Goal: Task Accomplishment & Management: Manage account settings

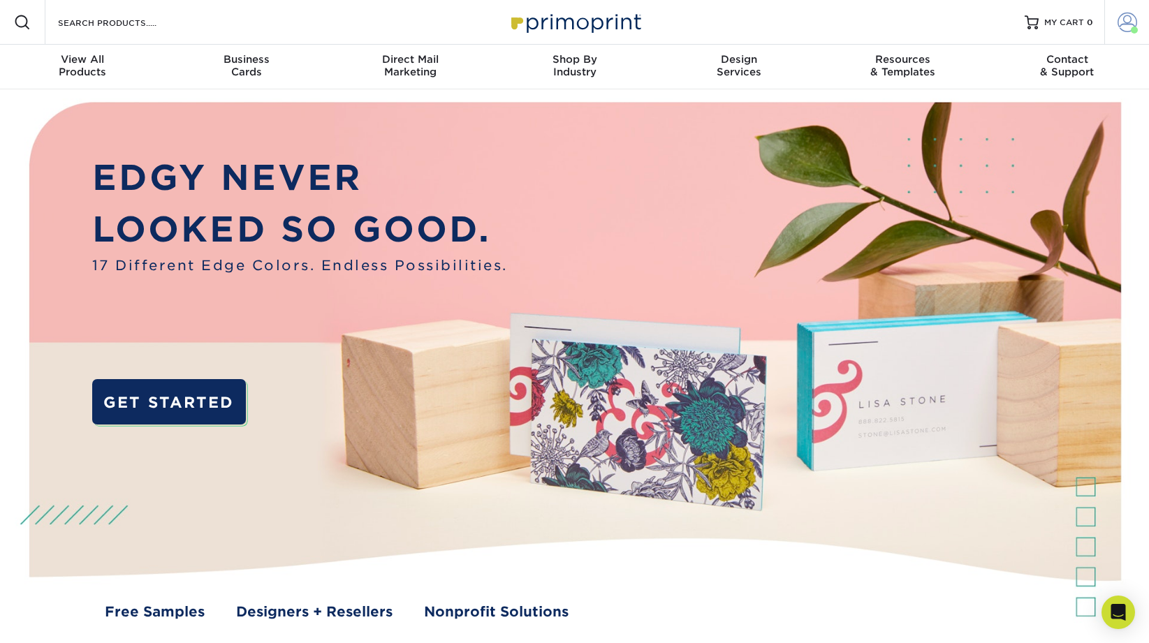
click at [1129, 21] on span at bounding box center [1127, 23] width 20 height 20
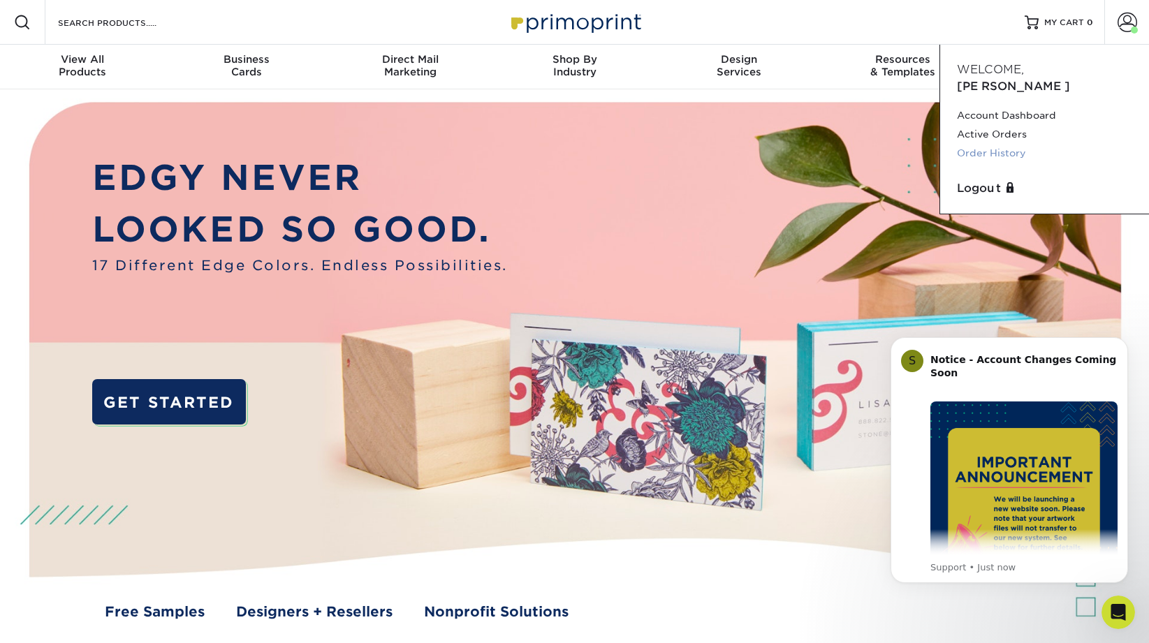
click at [981, 144] on link "Order History" at bounding box center [1044, 153] width 175 height 19
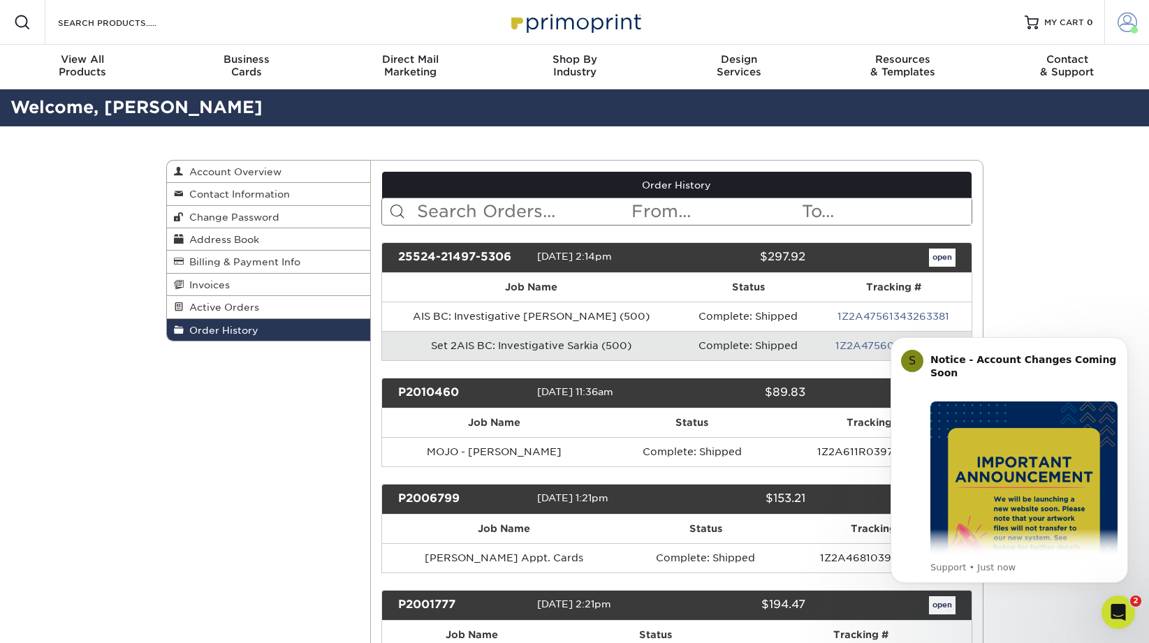
click at [1125, 22] on span at bounding box center [1127, 23] width 20 height 20
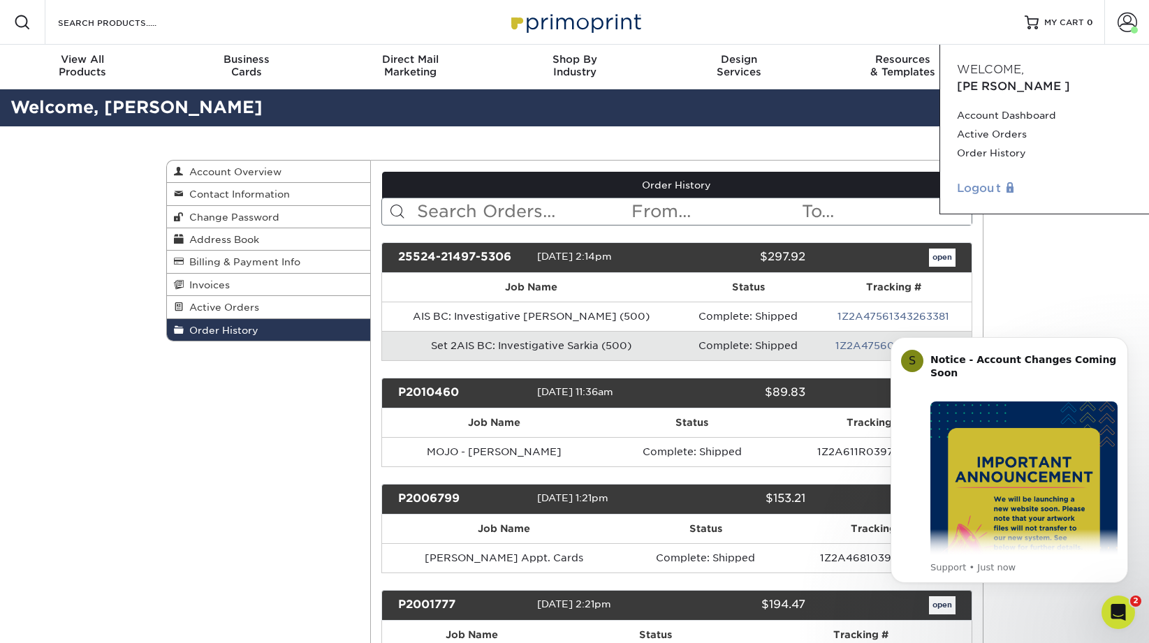
click at [973, 180] on link "Logout" at bounding box center [1044, 188] width 175 height 17
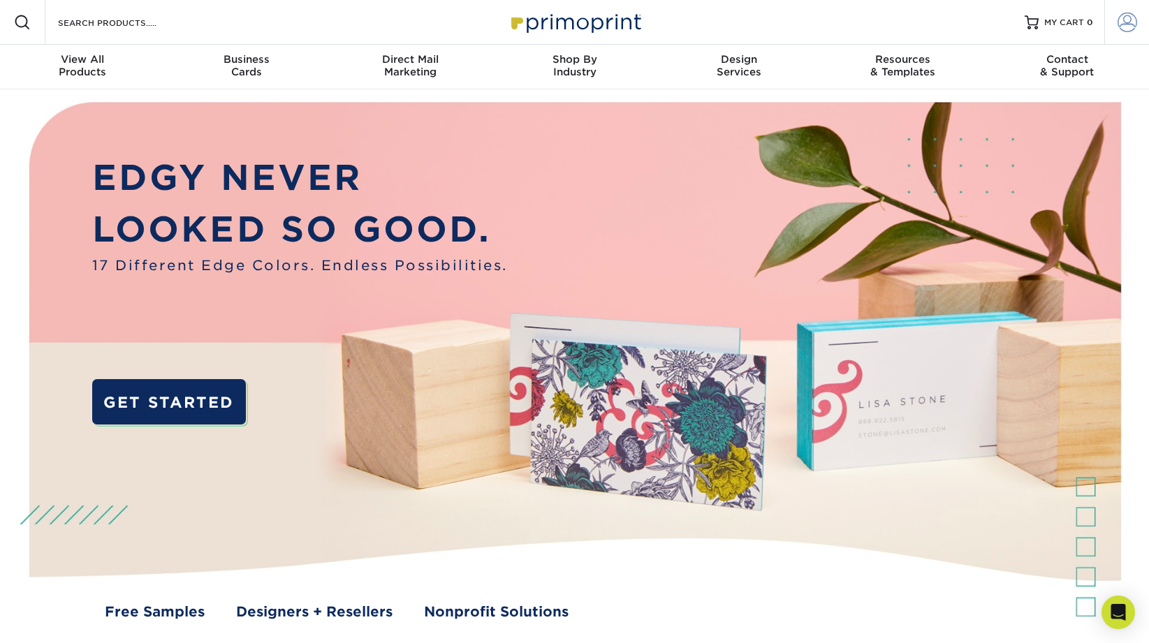
click at [1118, 29] on span at bounding box center [1127, 23] width 20 height 20
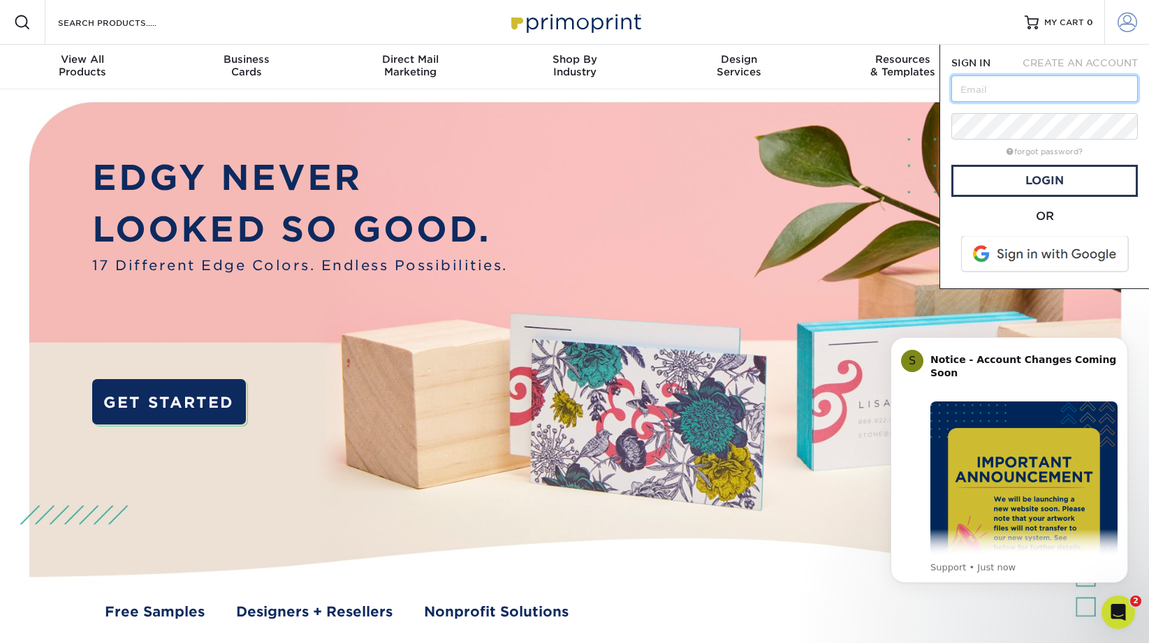
type input "jay@jasonsawyer.com"
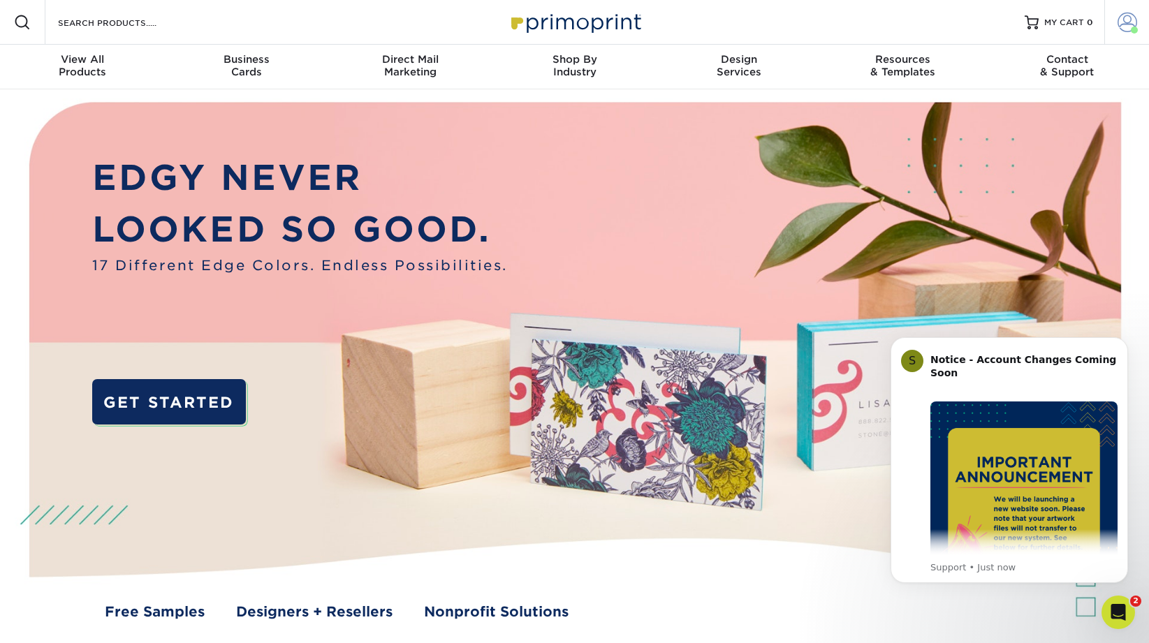
click at [1132, 22] on span at bounding box center [1127, 23] width 20 height 20
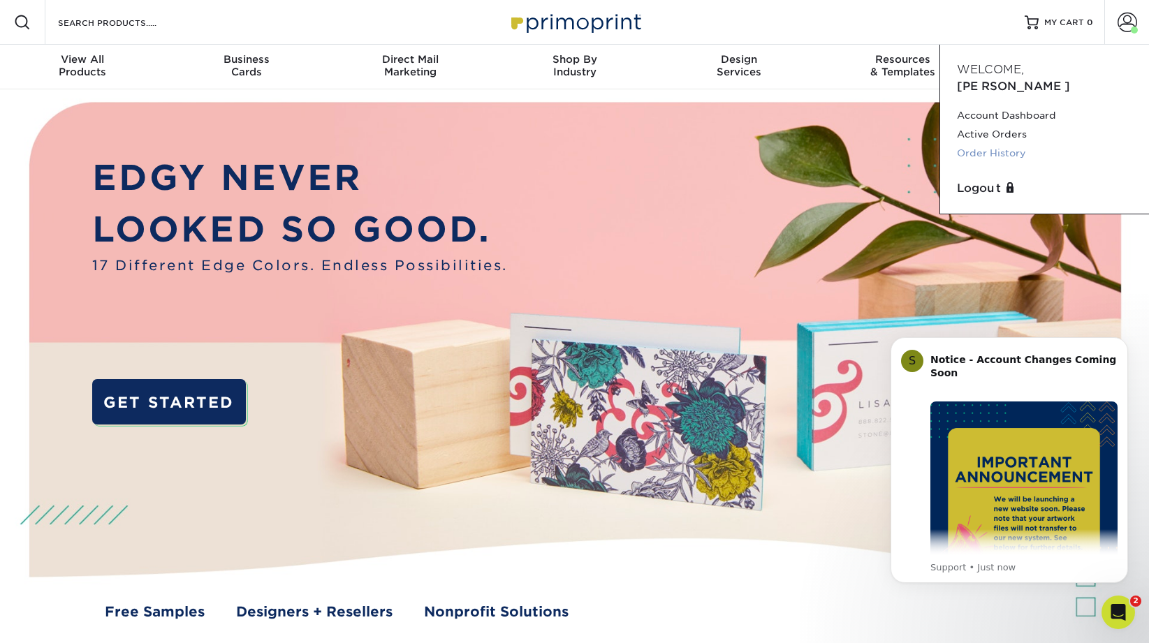
click at [1004, 144] on link "Order History" at bounding box center [1044, 153] width 175 height 19
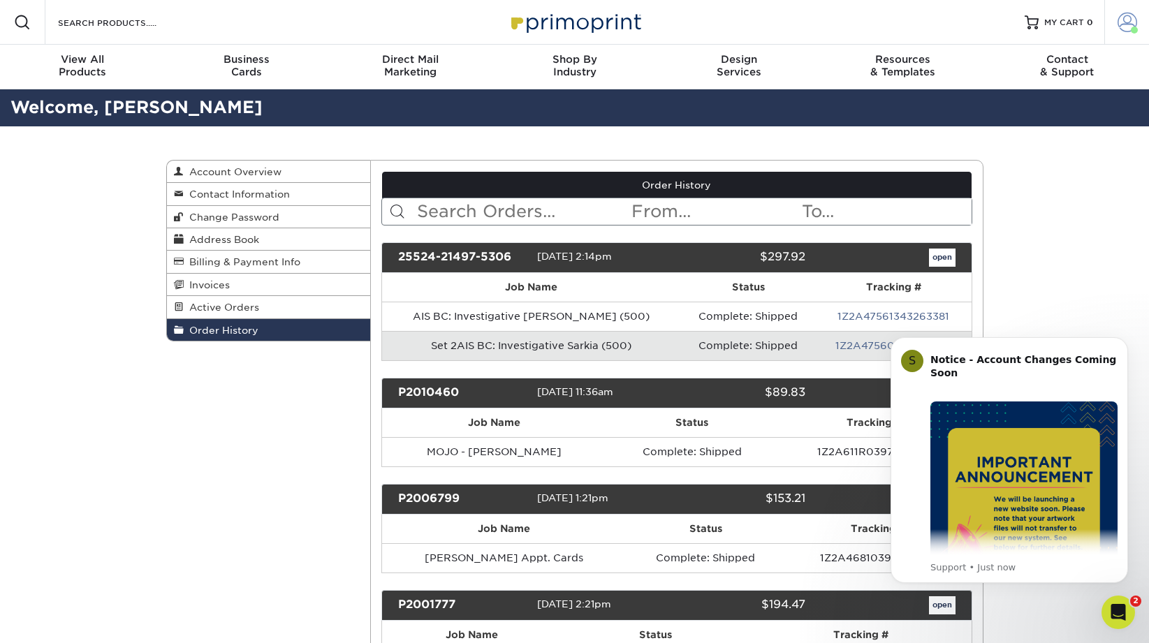
click at [1129, 27] on span at bounding box center [1127, 23] width 20 height 20
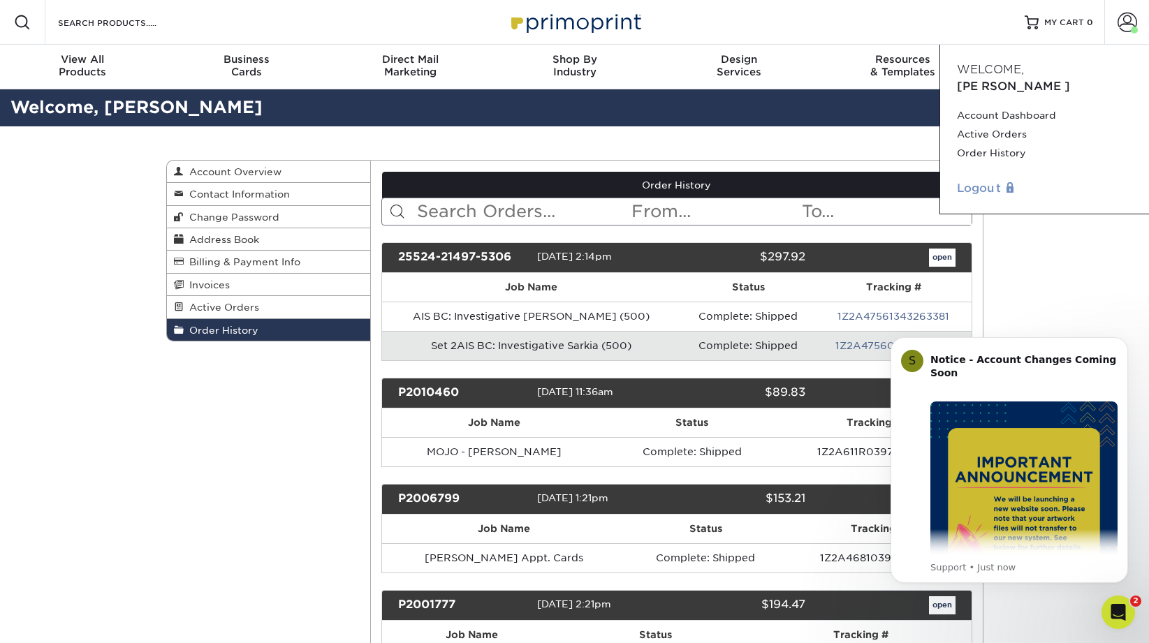
click at [977, 180] on link "Logout" at bounding box center [1044, 188] width 175 height 17
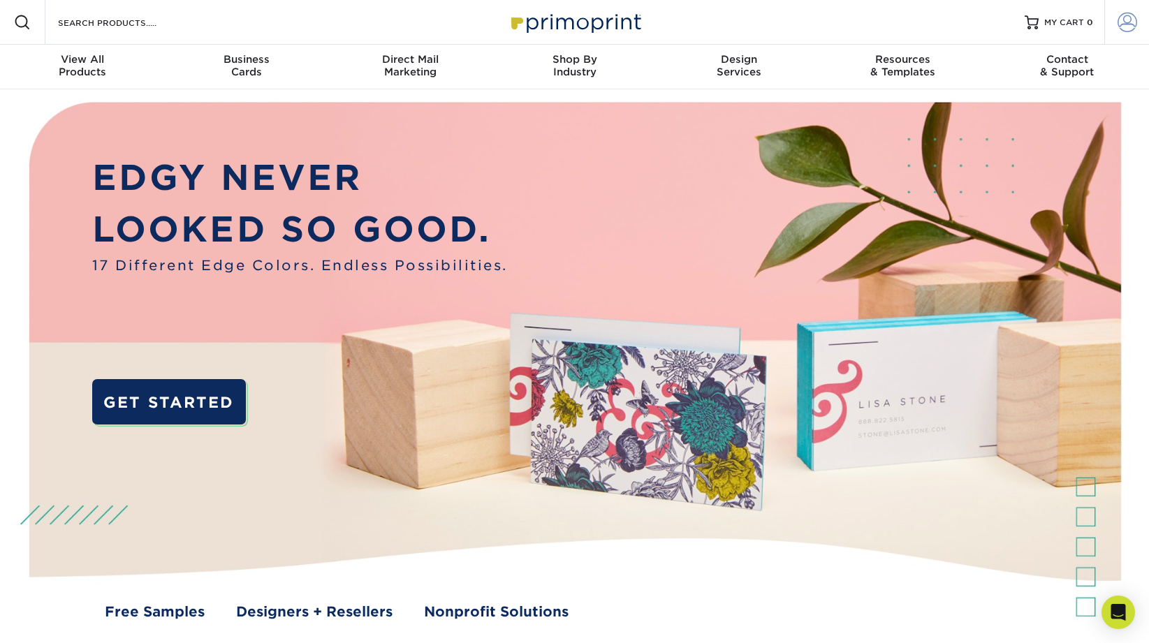
click at [1126, 24] on span at bounding box center [1127, 23] width 20 height 20
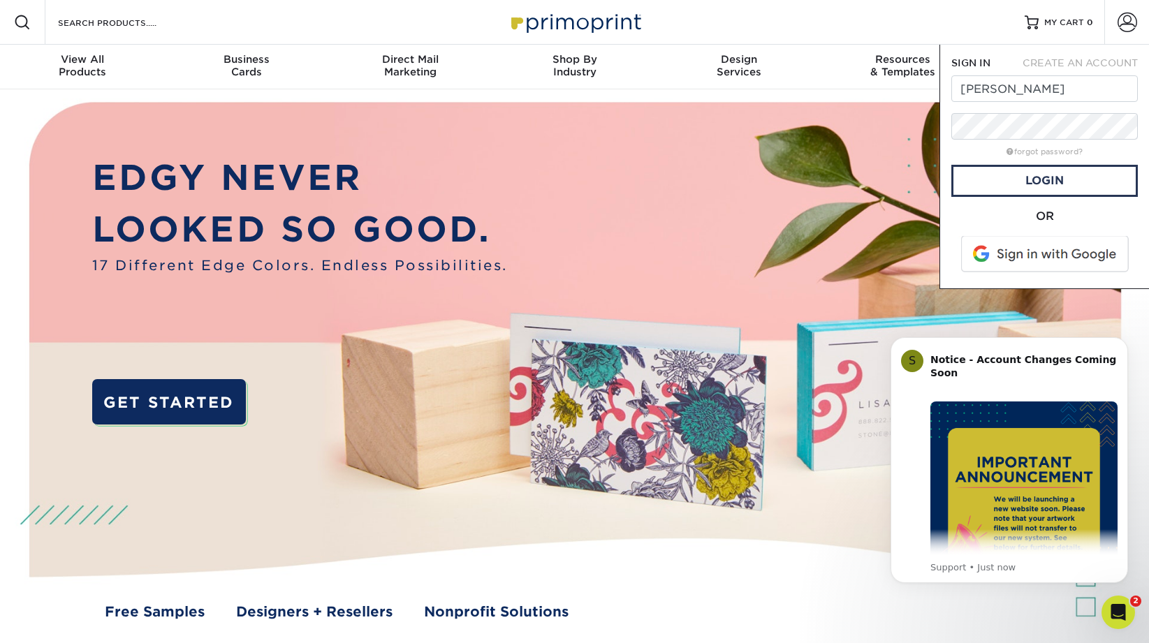
drag, startPoint x: 978, startPoint y: 31, endPoint x: 985, endPoint y: 42, distance: 12.6
click at [978, 31] on div "Resources Menu Search Products Account SIGN IN CREATE AN ACCOUNT [PERSON_NAME] …" at bounding box center [574, 22] width 1149 height 45
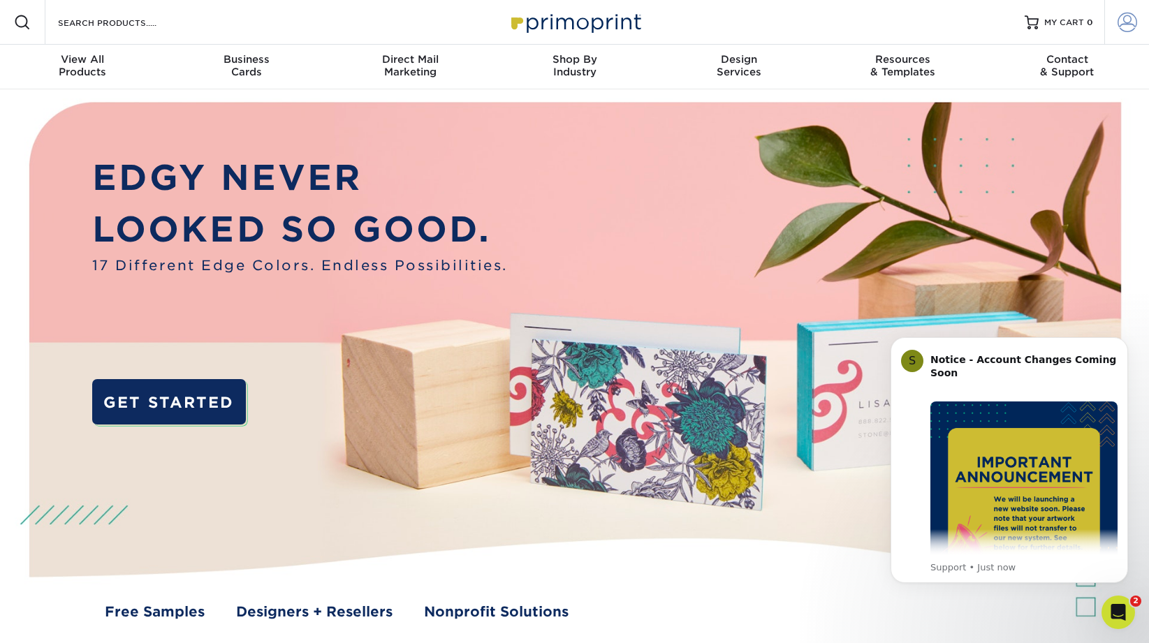
click at [1125, 22] on span at bounding box center [1127, 23] width 20 height 20
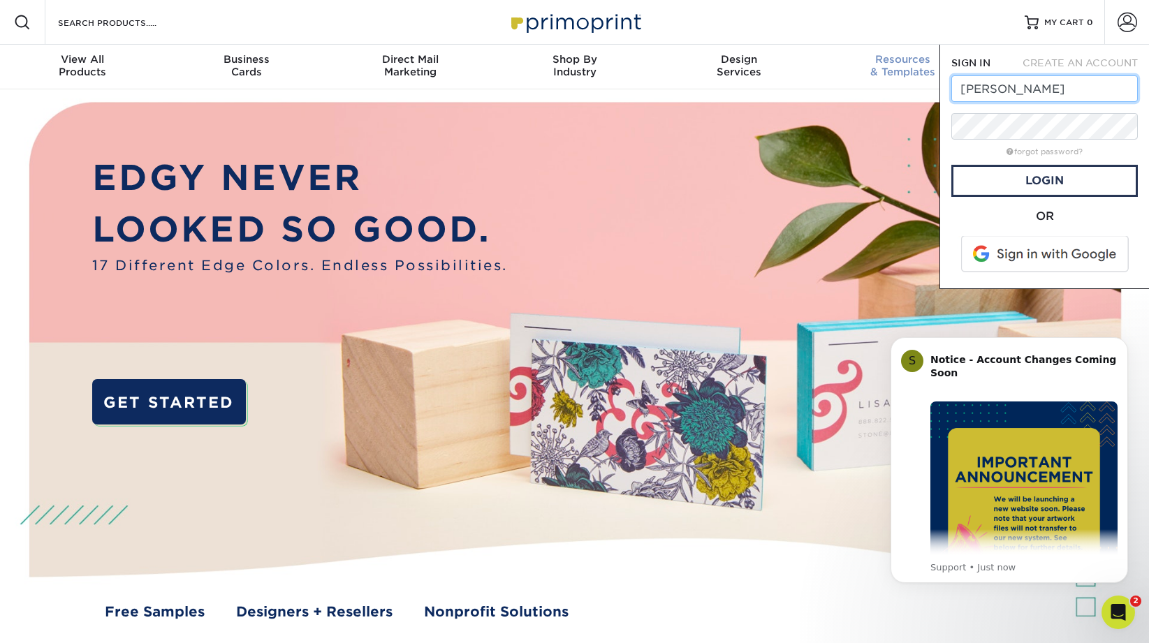
drag, startPoint x: 992, startPoint y: 87, endPoint x: 883, endPoint y: 82, distance: 109.8
click at [889, 82] on nav "Resources Menu Search Products Account SIGN IN CREATE AN ACCOUNT [PERSON_NAME] …" at bounding box center [574, 44] width 1149 height 89
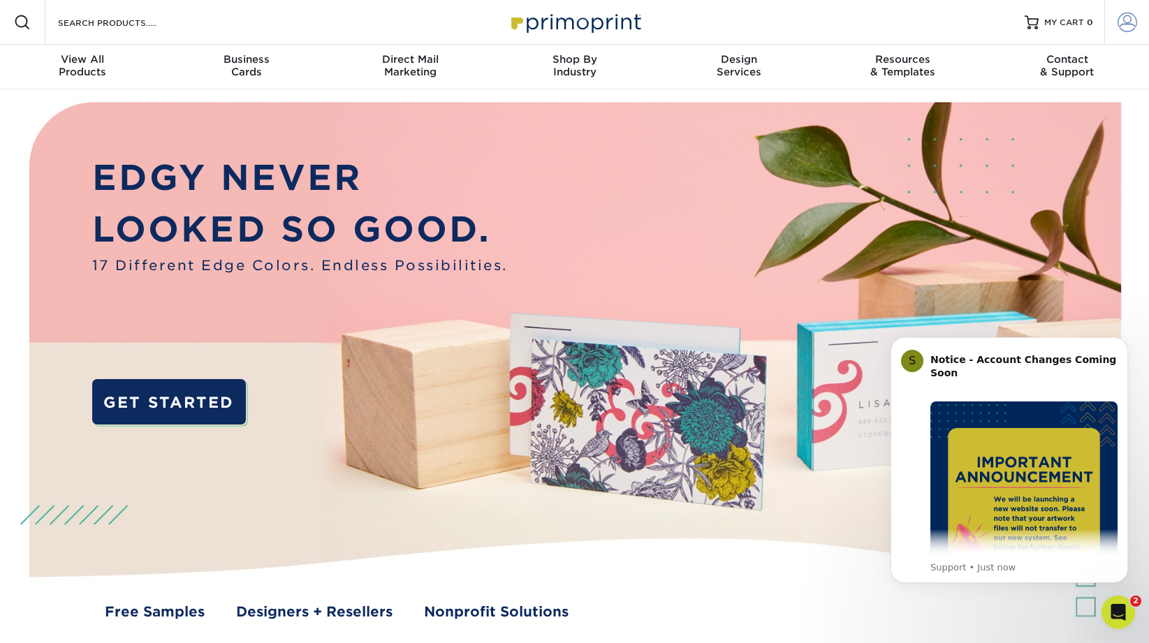
click at [1127, 24] on span at bounding box center [1127, 23] width 20 height 20
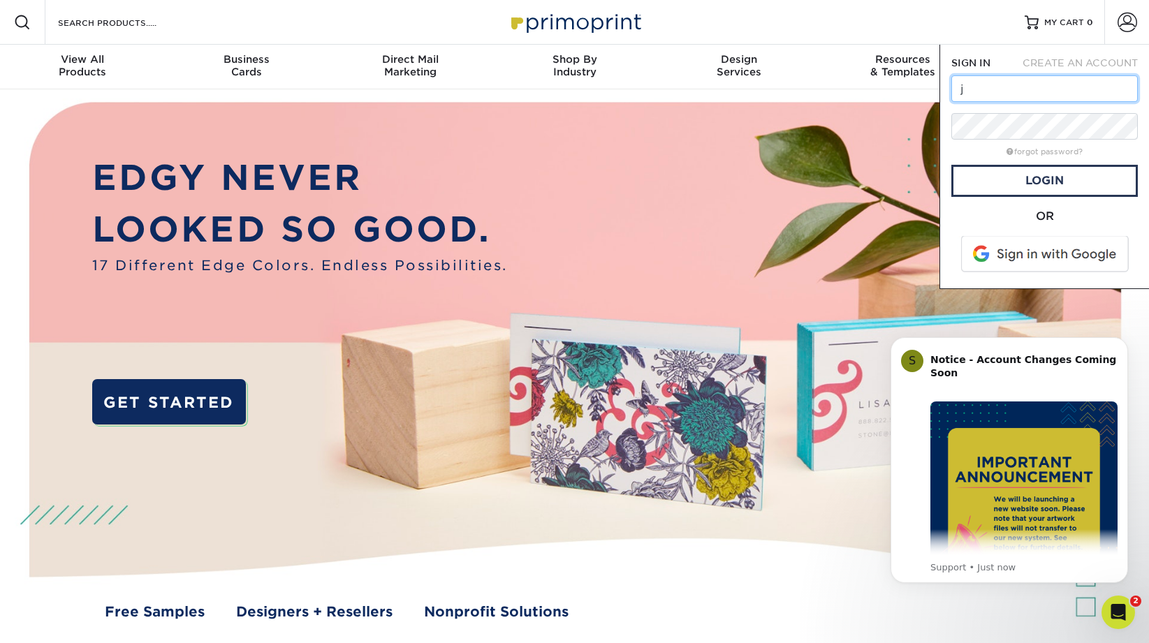
type input "[PERSON_NAME][EMAIL_ADDRESS][DOMAIN_NAME]"
click at [1066, 188] on link "Login" at bounding box center [1044, 181] width 186 height 32
